Goal: Information Seeking & Learning: Compare options

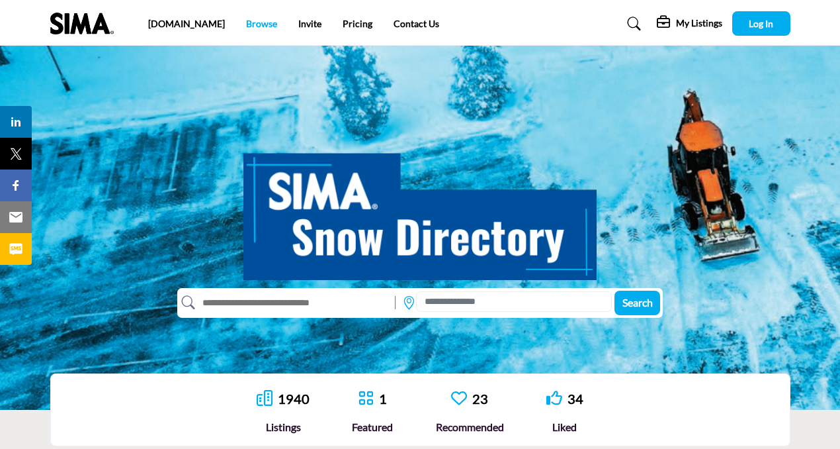
click at [246, 21] on link "Browse" at bounding box center [261, 23] width 31 height 11
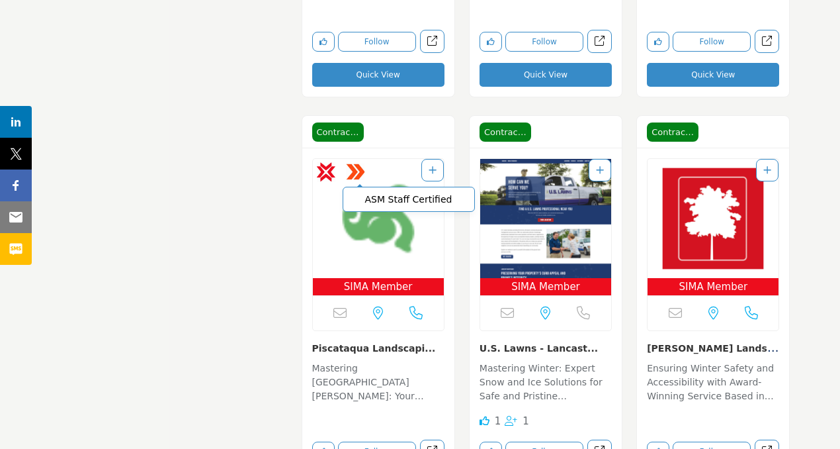
scroll to position [1477, 0]
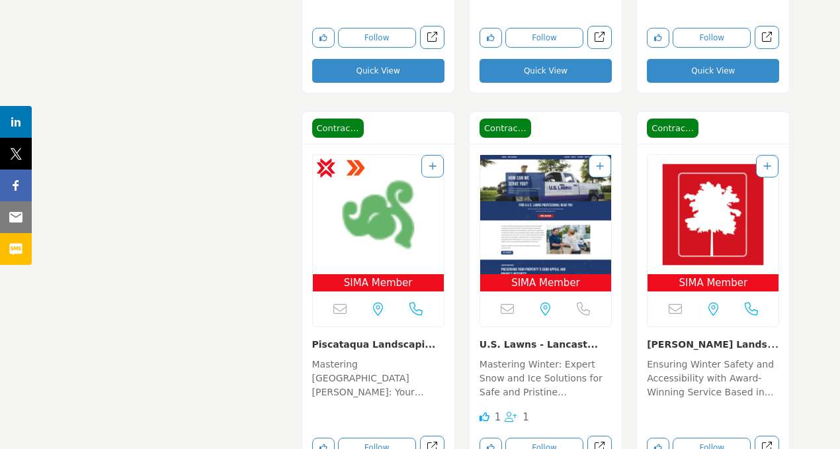
click at [382, 257] on img "Open Listing in new tab" at bounding box center [378, 214] width 131 height 119
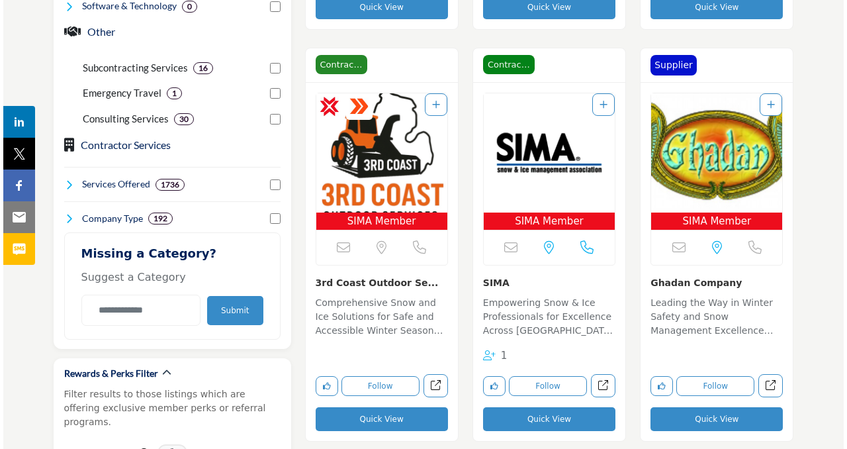
scroll to position [752, 0]
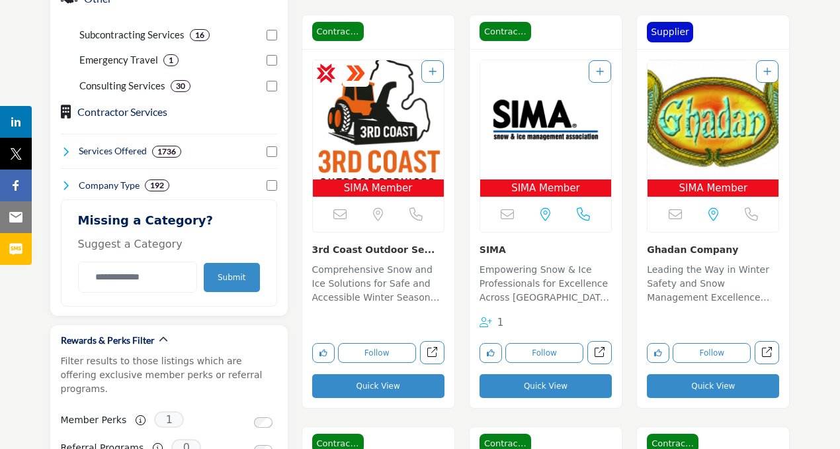
click at [390, 388] on button "Quick View" at bounding box center [378, 386] width 132 height 24
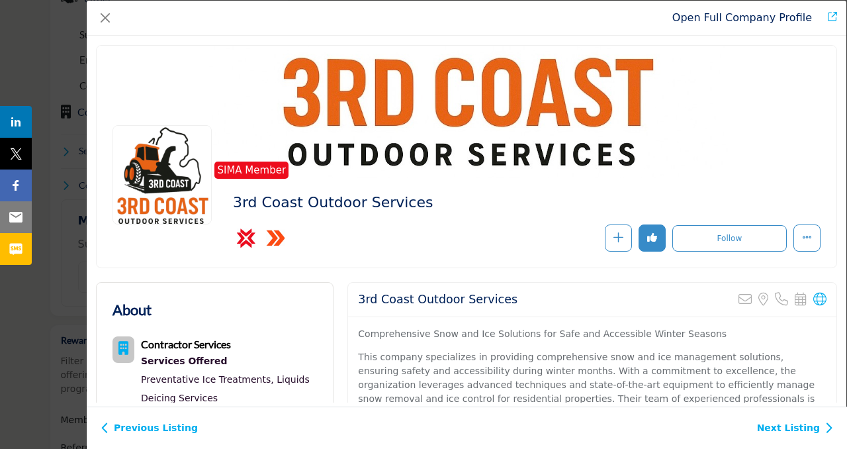
click at [661, 17] on div "Open Full Company Profile" at bounding box center [467, 18] width 760 height 35
click at [690, 13] on link "Open Full Company Profile" at bounding box center [742, 17] width 140 height 13
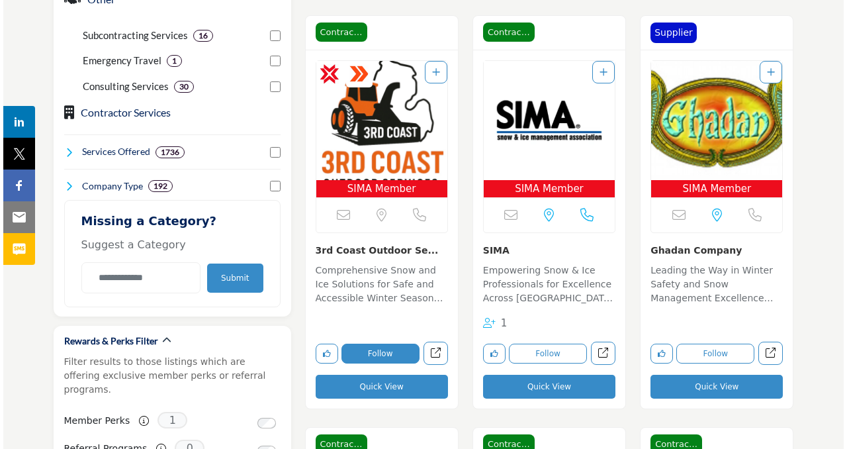
scroll to position [803, 0]
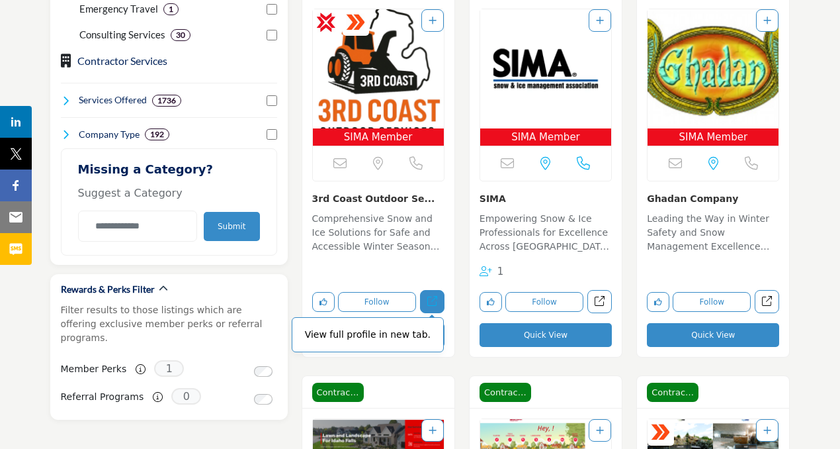
click at [430, 298] on icon "Open 3rd-coast-outdoor-services in new tab" at bounding box center [433, 301] width 10 height 10
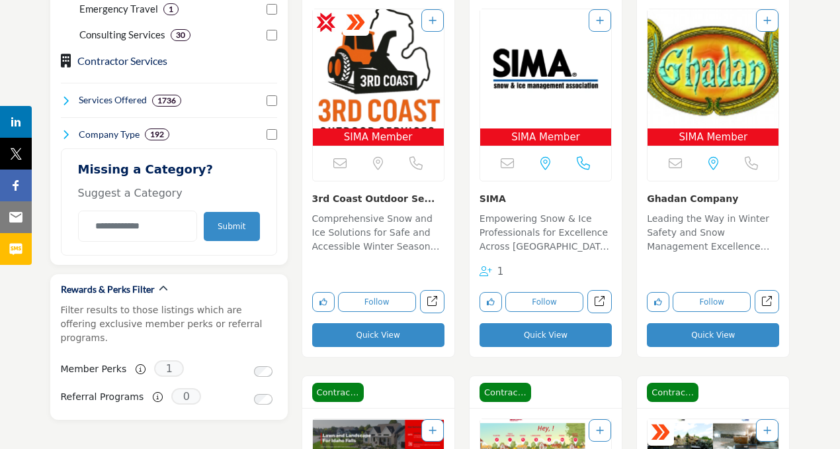
click at [392, 333] on button "Quick View" at bounding box center [378, 335] width 132 height 24
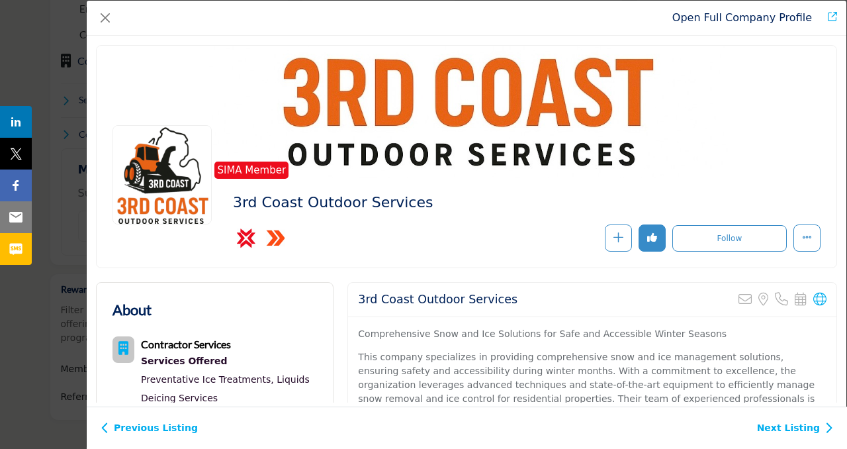
click at [707, 17] on link "Open Full Company Profile" at bounding box center [742, 17] width 140 height 13
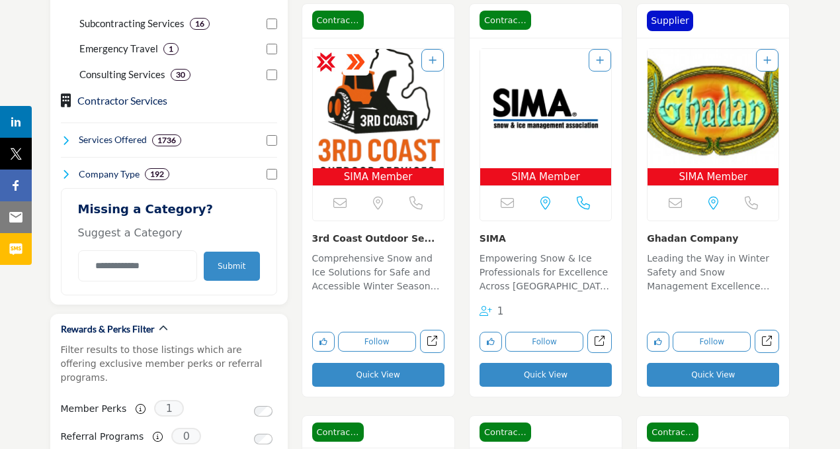
scroll to position [764, 0]
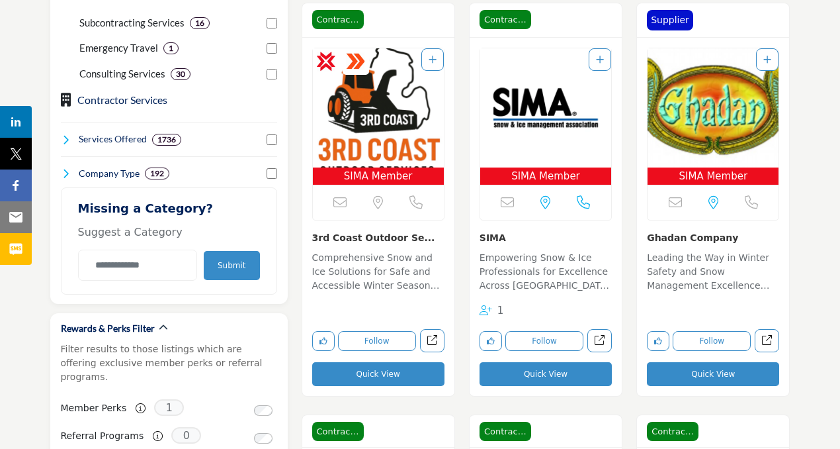
click at [431, 379] on button "Quick View" at bounding box center [378, 374] width 132 height 24
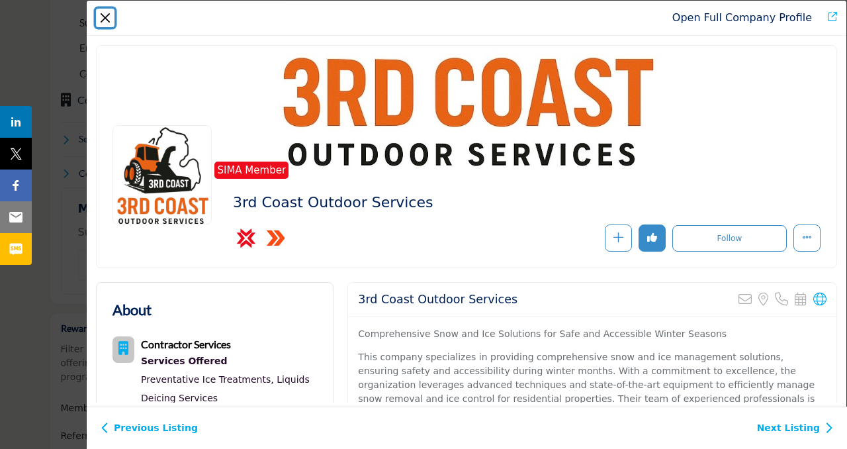
click at [112, 17] on button "Close" at bounding box center [105, 18] width 19 height 19
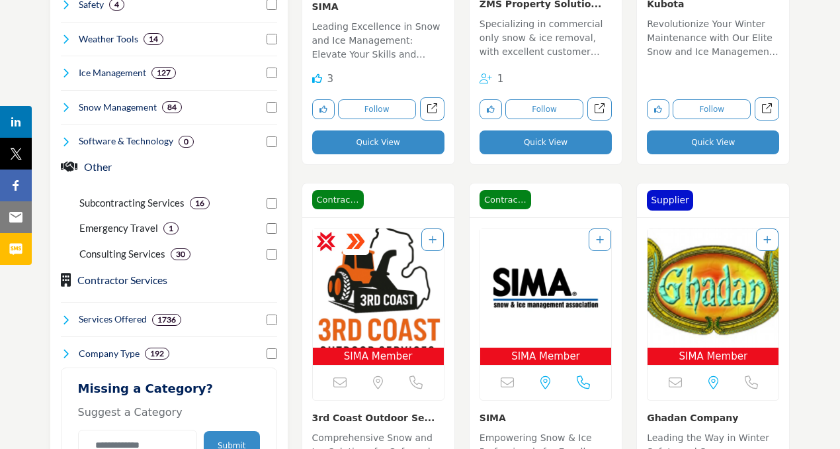
scroll to position [579, 0]
